Goal: Information Seeking & Learning: Learn about a topic

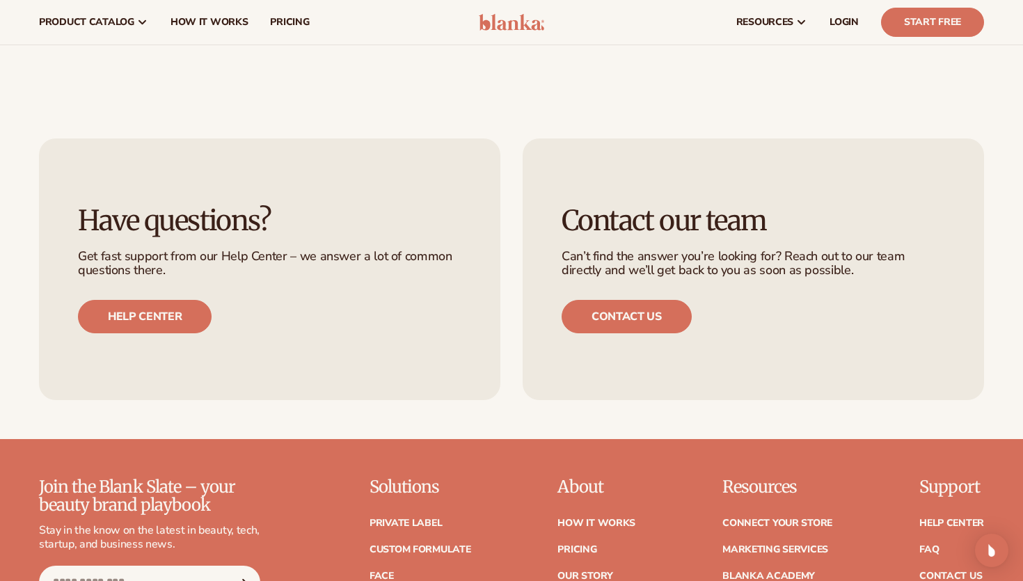
scroll to position [2446, 0]
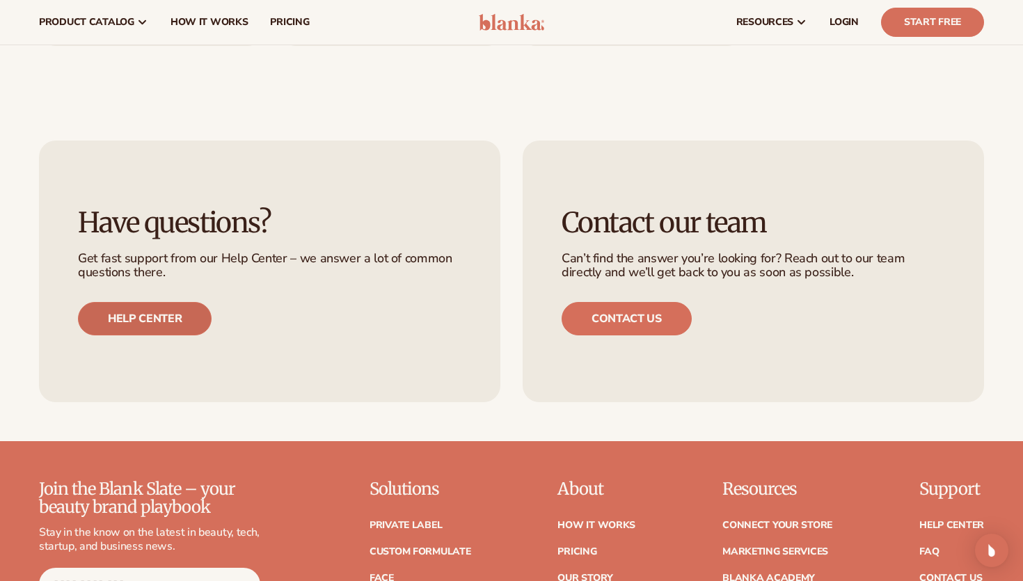
click at [159, 302] on link "Help center" at bounding box center [145, 318] width 134 height 33
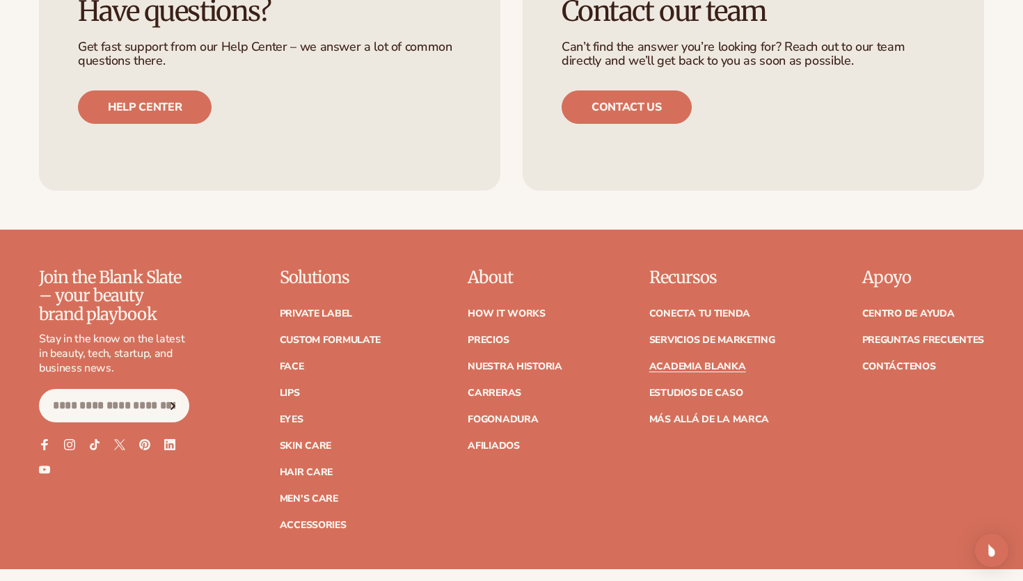
scroll to position [2760, 0]
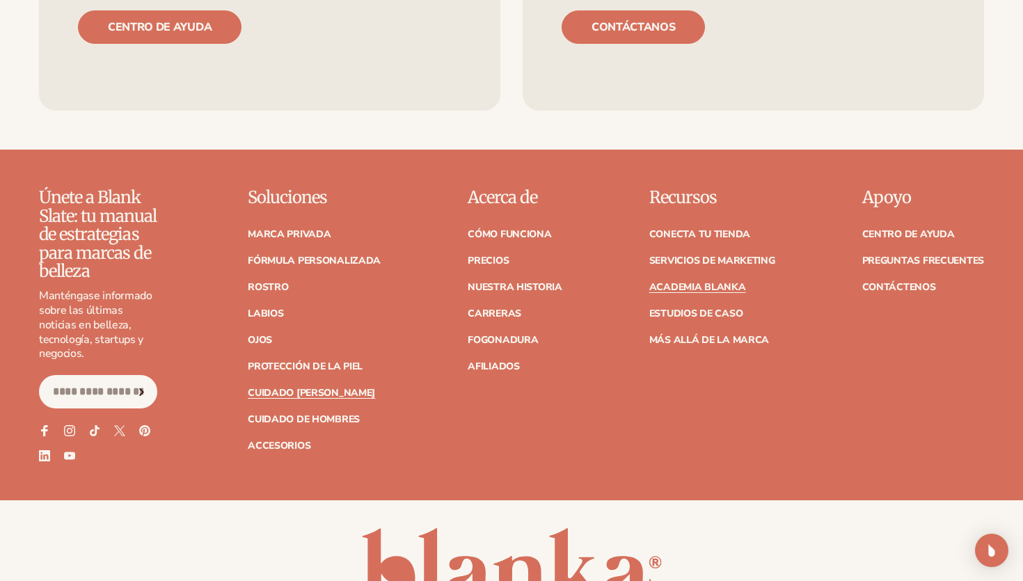
click at [326, 399] on font "Cuidado del cabello" at bounding box center [311, 392] width 127 height 13
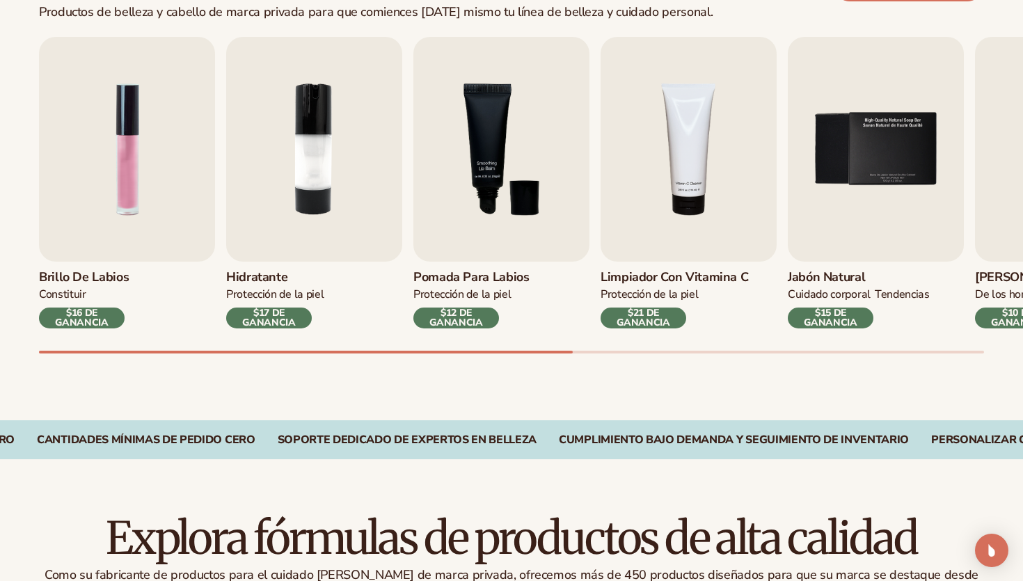
scroll to position [486, 0]
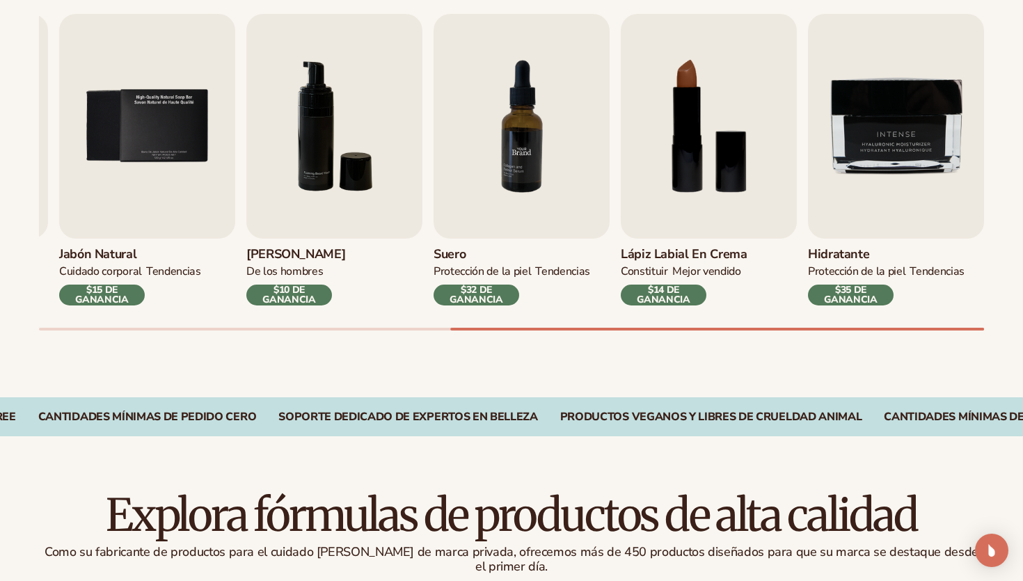
click at [490, 232] on img "7 / 9" at bounding box center [521, 126] width 176 height 225
click at [513, 180] on img "7 / 9" at bounding box center [521, 126] width 176 height 225
click at [471, 300] on font "$32 DE GANANCIA" at bounding box center [476, 294] width 54 height 23
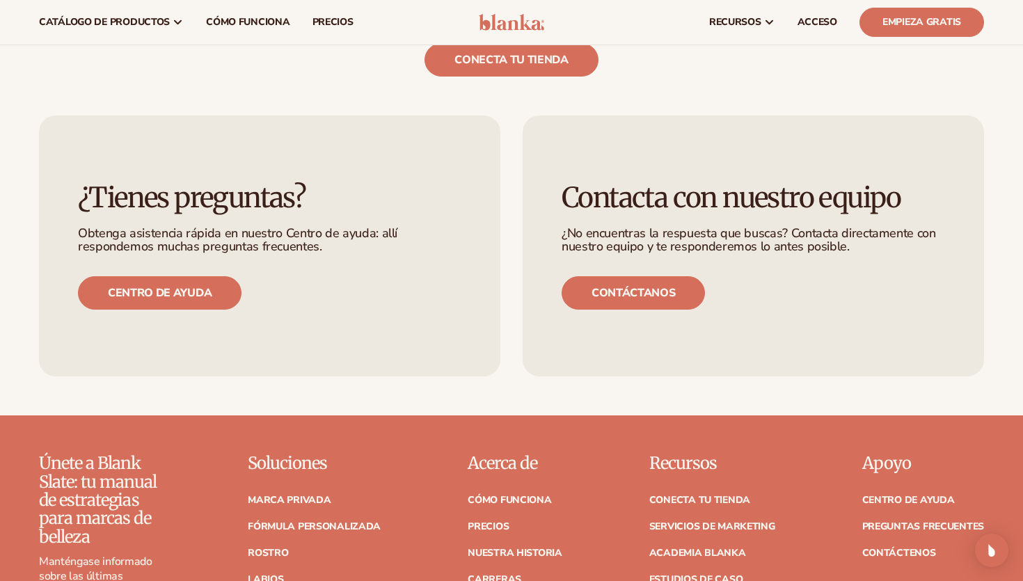
scroll to position [2368, 0]
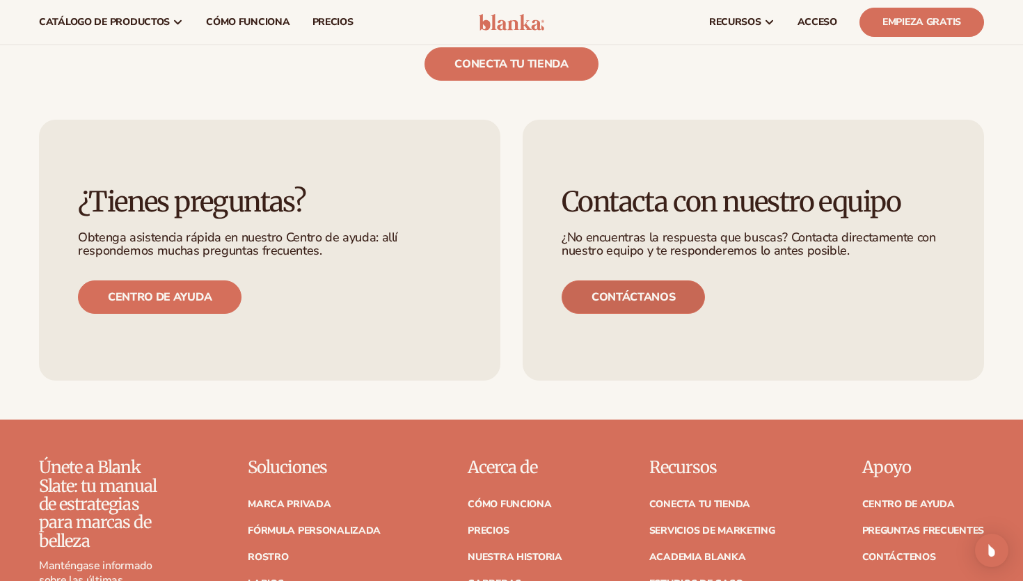
click at [620, 305] on link "Contáctanos" at bounding box center [632, 296] width 143 height 33
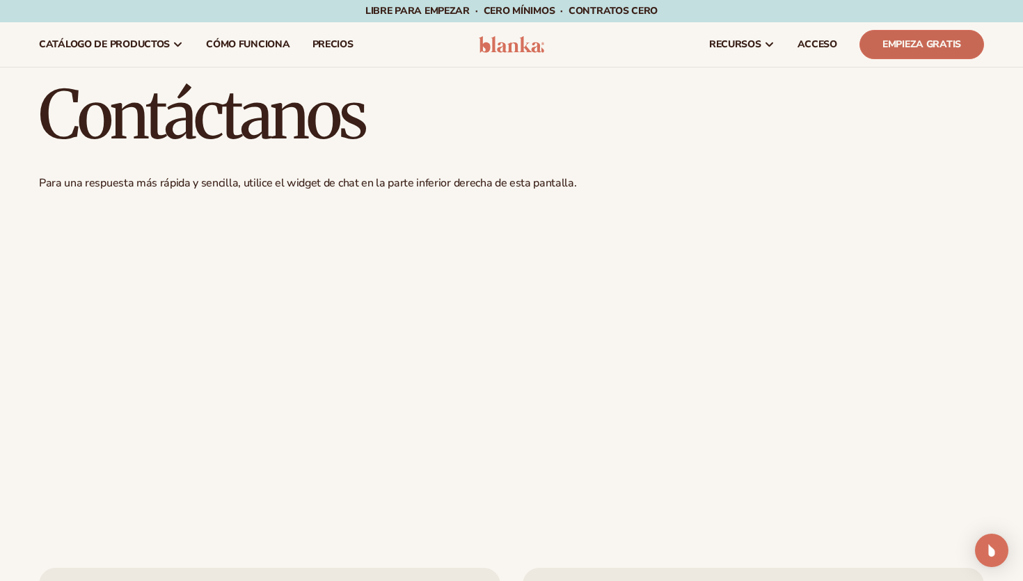
click at [895, 38] on font "Empieza gratis" at bounding box center [921, 44] width 79 height 13
